Goal: Task Accomplishment & Management: Use online tool/utility

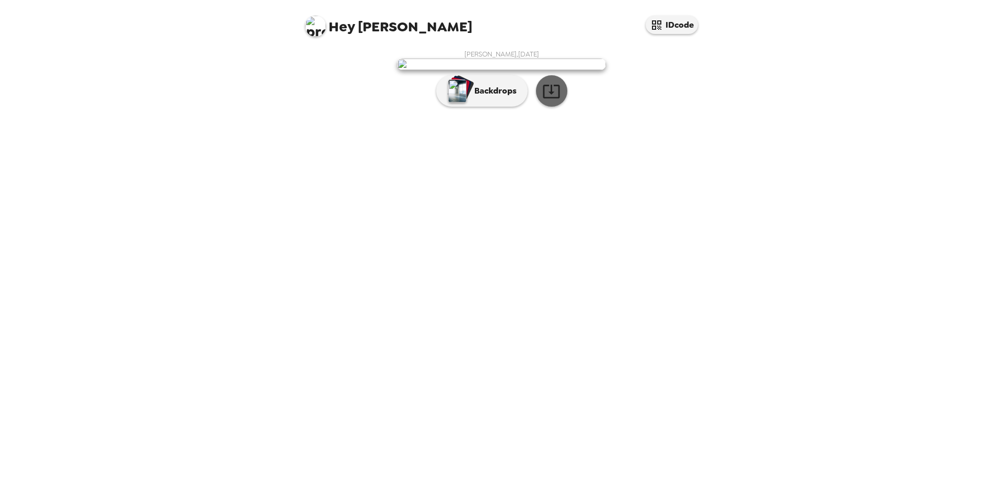
click at [555, 100] on icon "button" at bounding box center [551, 91] width 18 height 18
